Goal: Task Accomplishment & Management: Use online tool/utility

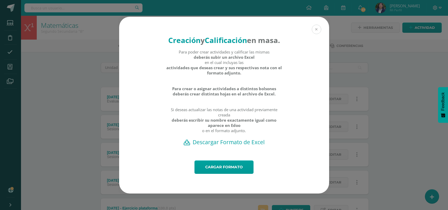
click at [316, 25] on button at bounding box center [316, 29] width 9 height 9
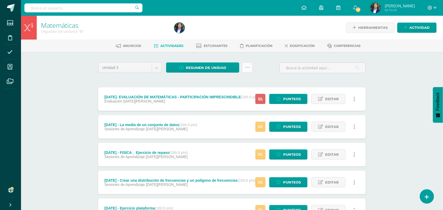
click at [245, 65] on link at bounding box center [247, 68] width 10 height 10
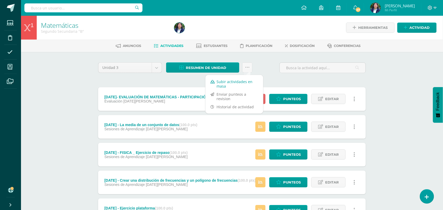
click at [239, 81] on link "Subir actividades en masa" at bounding box center [235, 84] width 58 height 13
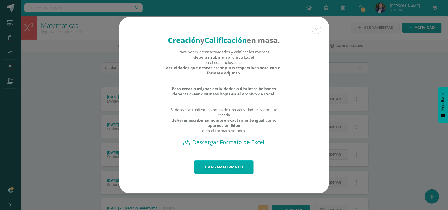
click at [229, 174] on link "Cargar formato" at bounding box center [224, 167] width 59 height 13
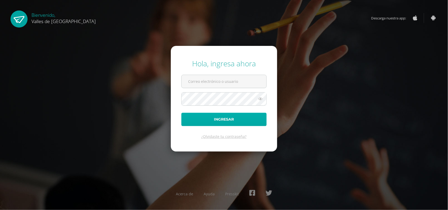
type input "[PERSON_NAME][EMAIL_ADDRESS][DOMAIN_NAME]"
click at [231, 121] on button "Ingresar" at bounding box center [224, 119] width 85 height 13
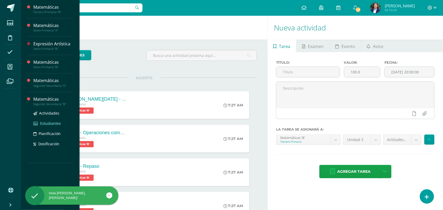
click at [47, 123] on span "Estudiantes" at bounding box center [50, 123] width 21 height 5
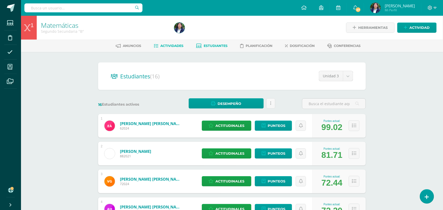
click at [172, 47] on span "Actividades" at bounding box center [172, 46] width 23 height 4
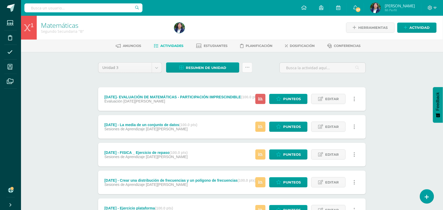
click at [250, 64] on link at bounding box center [247, 68] width 10 height 10
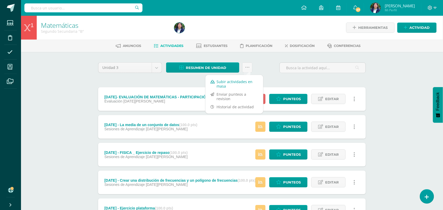
click at [247, 79] on link "Subir actividades en masa" at bounding box center [235, 84] width 58 height 13
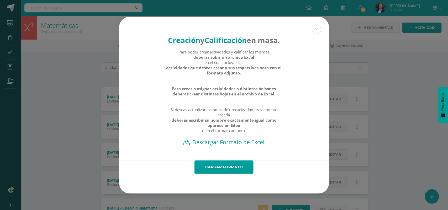
click at [231, 168] on form "Cargar formato" at bounding box center [224, 177] width 210 height 33
click at [230, 172] on link "Cargar formato" at bounding box center [224, 167] width 59 height 13
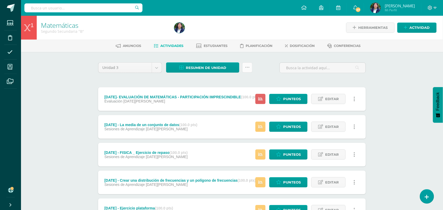
click at [246, 68] on icon at bounding box center [247, 67] width 4 height 4
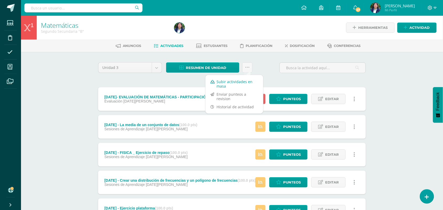
click at [249, 81] on link "Subir actividades en masa" at bounding box center [235, 84] width 58 height 13
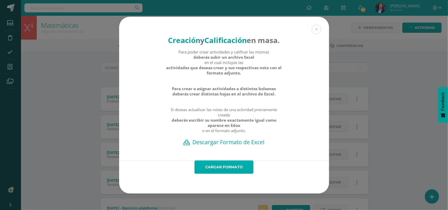
click at [232, 174] on link "Cargar formato" at bounding box center [224, 167] width 59 height 13
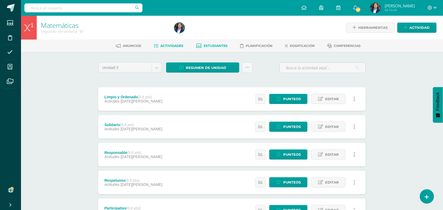
click at [211, 47] on span "Estudiantes" at bounding box center [216, 46] width 24 height 4
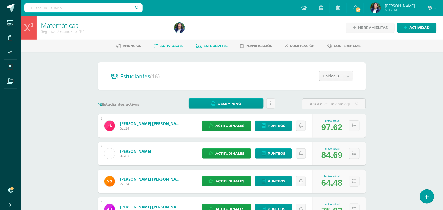
click at [171, 48] on link "Actividades" at bounding box center [169, 46] width 30 height 8
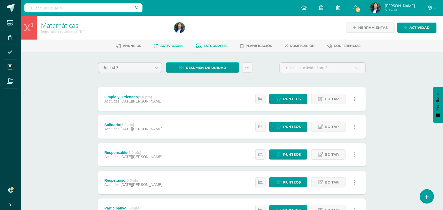
click at [207, 44] on span "Estudiantes" at bounding box center [216, 46] width 24 height 4
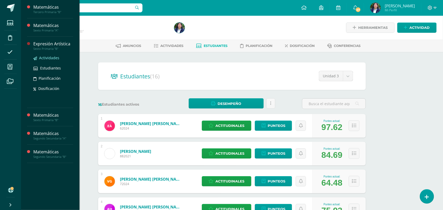
click at [45, 56] on span "Actividades" at bounding box center [49, 57] width 20 height 5
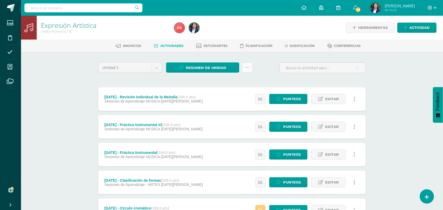
click at [247, 65] on icon at bounding box center [247, 67] width 4 height 4
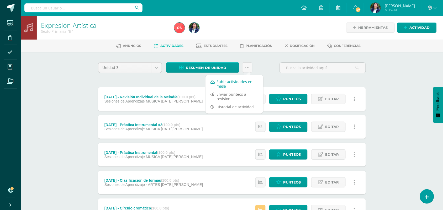
click at [239, 80] on link "Subir actividades en masa" at bounding box center [235, 84] width 58 height 13
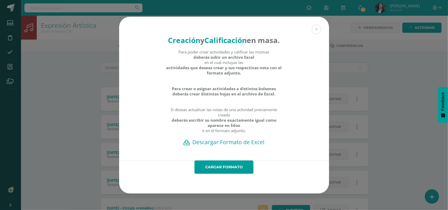
click at [242, 146] on h2 "Descargar Formato de Excel" at bounding box center [224, 142] width 192 height 7
click at [221, 172] on link "Cargar formato" at bounding box center [224, 167] width 59 height 13
